Goal: Transaction & Acquisition: Purchase product/service

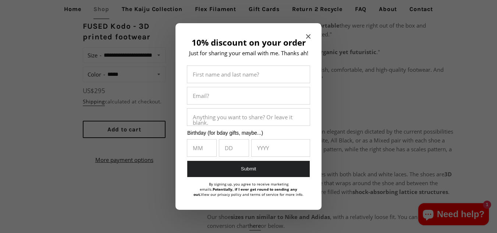
scroll to position [294, 0]
click at [308, 35] on icon "Close modal" at bounding box center [308, 36] width 4 height 4
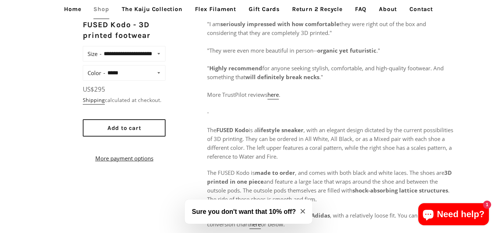
click at [74, 36] on div "**********" at bounding box center [248, 217] width 497 height 397
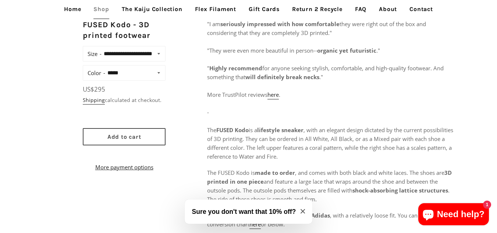
click at [127, 140] on span "Add to cart" at bounding box center [124, 136] width 34 height 7
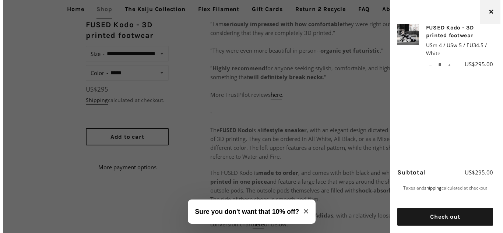
scroll to position [297, 0]
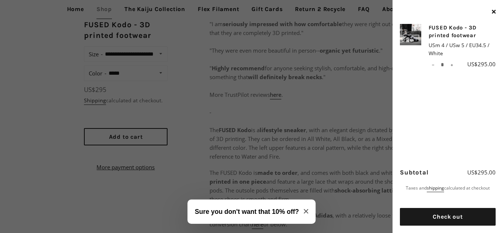
click at [229, 211] on h3 "Sure you don't want that 10% off?" at bounding box center [247, 212] width 104 height 10
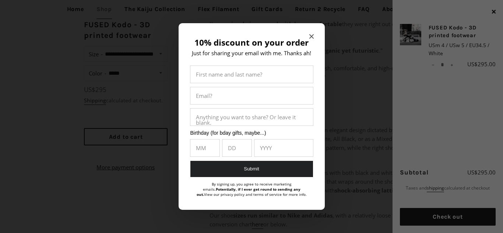
click at [309, 37] on icon "Close modal" at bounding box center [311, 36] width 4 height 4
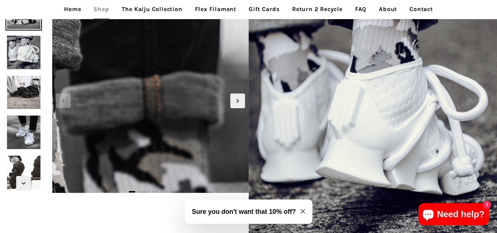
scroll to position [0, 0]
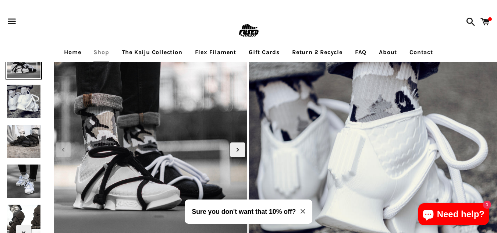
click at [302, 212] on icon "Close modal" at bounding box center [303, 211] width 4 height 4
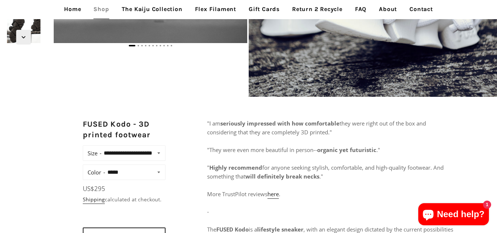
scroll to position [196, 0]
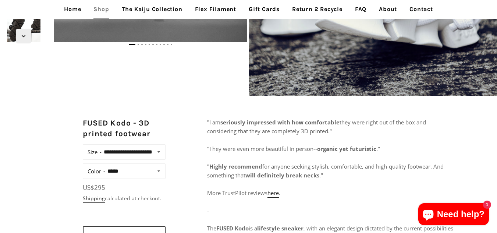
click at [96, 176] on label "Color" at bounding box center [97, 171] width 18 height 10
click at [105, 176] on select "**********" at bounding box center [134, 171] width 59 height 10
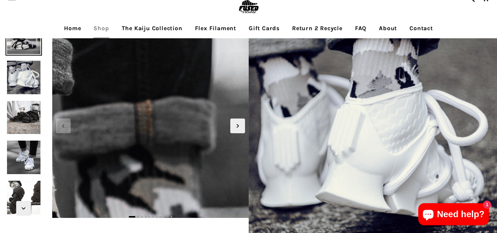
scroll to position [0, 0]
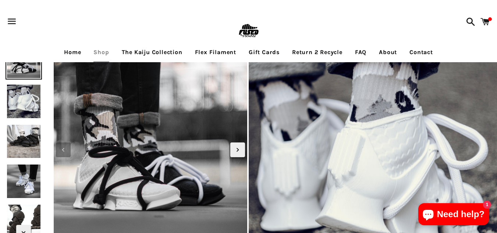
click at [60, 149] on icon "Previous slide" at bounding box center [63, 150] width 8 height 8
click at [486, 206] on span "1" at bounding box center [487, 204] width 8 height 8
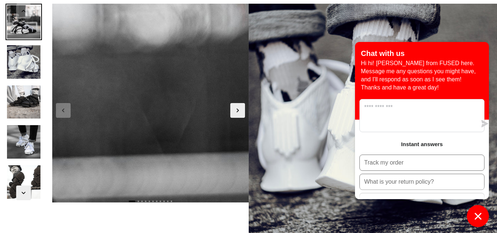
scroll to position [74, 0]
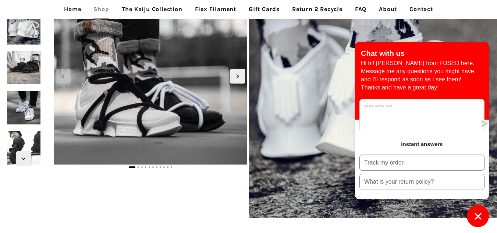
click at [472, 218] on icon "Chat window" at bounding box center [477, 215] width 11 height 11
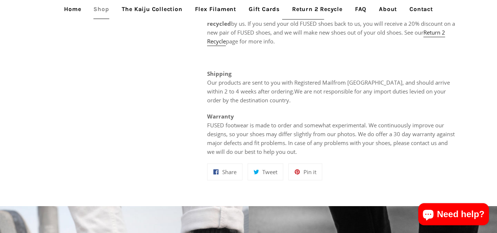
scroll to position [564, 0]
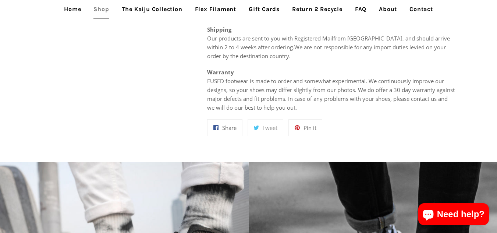
click at [271, 125] on span "Tweet" at bounding box center [269, 127] width 15 height 7
